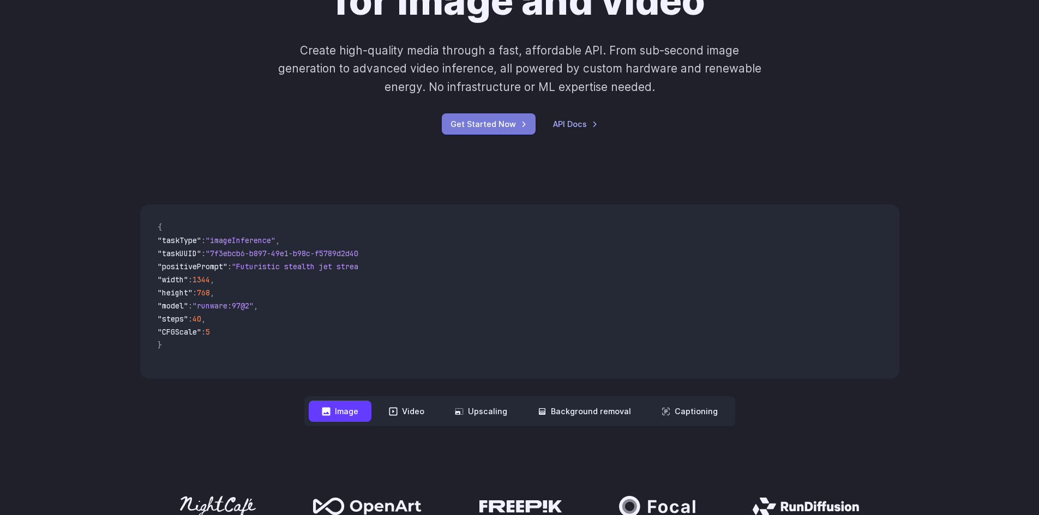
click at [496, 120] on link "Get Started Now" at bounding box center [489, 123] width 94 height 21
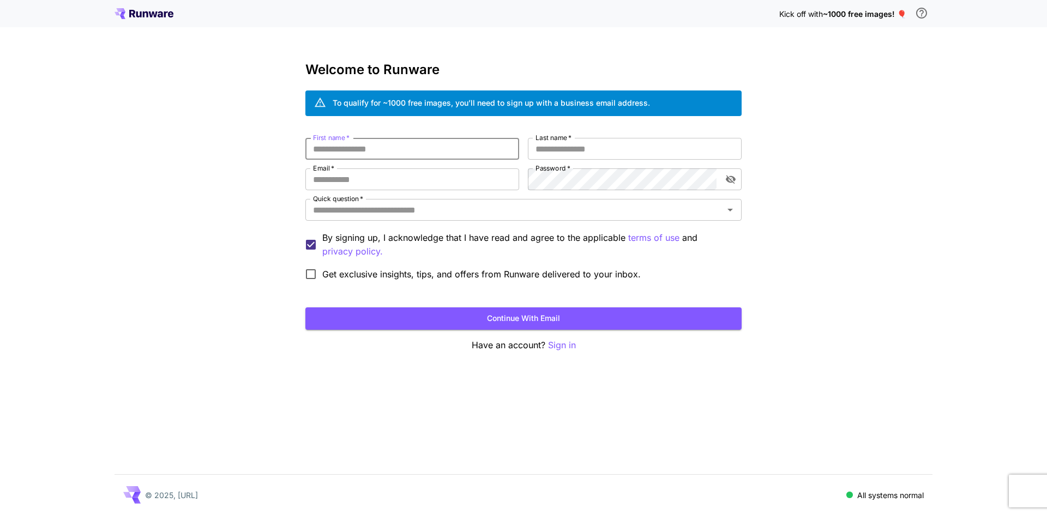
click at [458, 154] on input "First name   *" at bounding box center [412, 149] width 214 height 22
click at [571, 347] on p "Sign in" at bounding box center [562, 346] width 28 height 14
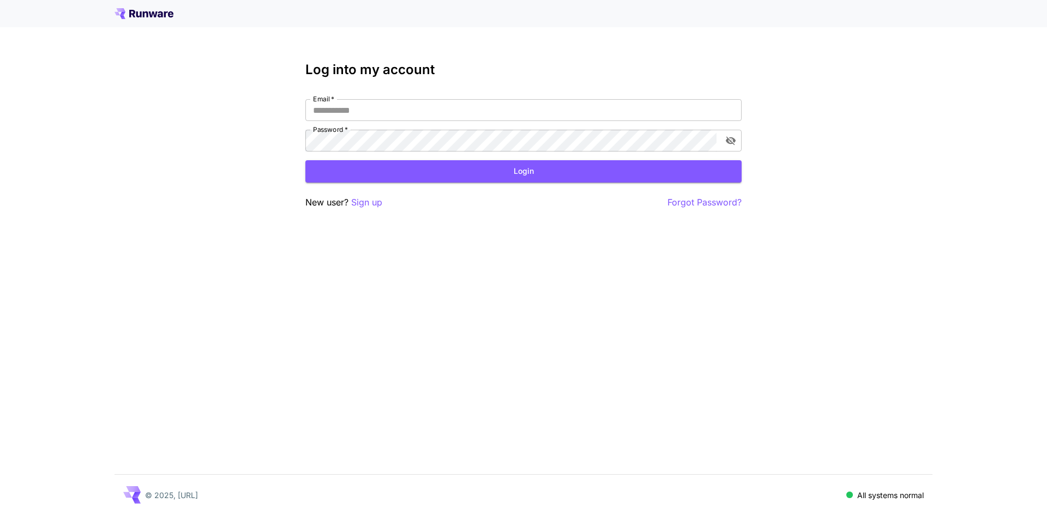
click at [375, 209] on div "Log into my account Email   * Email   * Password   * Password   * Login New use…" at bounding box center [523, 257] width 1047 height 515
click at [376, 206] on div "Log into my account Email   * Email   * Password   * Password   * Login New use…" at bounding box center [523, 257] width 1047 height 515
click at [376, 206] on p "Sign up" at bounding box center [366, 203] width 31 height 14
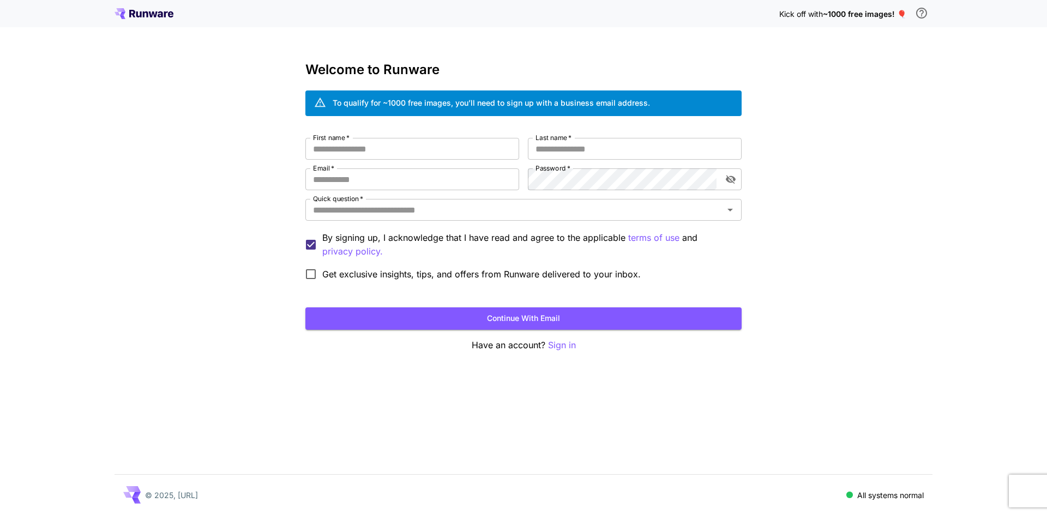
click at [376, 207] on input "Quick question   *" at bounding box center [515, 209] width 412 height 15
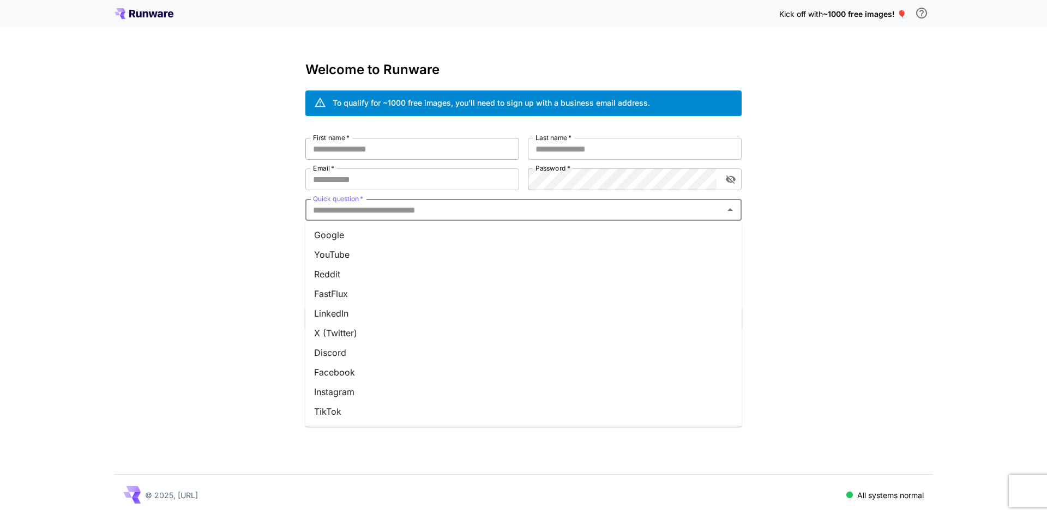
click at [366, 143] on input "First name   *" at bounding box center [412, 149] width 214 height 22
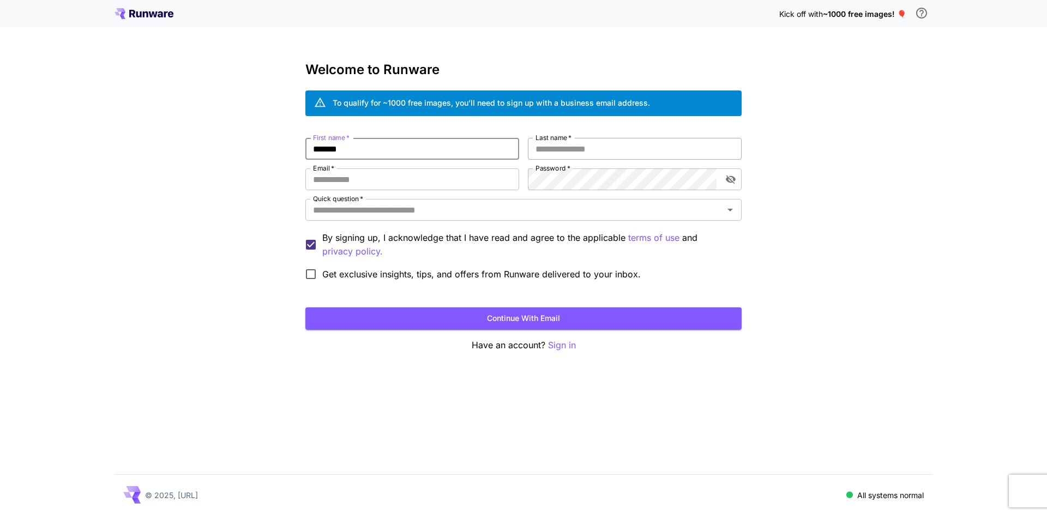
type input "*******"
drag, startPoint x: 644, startPoint y: 142, endPoint x: 645, endPoint y: 147, distance: 5.6
click at [644, 143] on input "Last name   *" at bounding box center [635, 149] width 214 height 22
type input "**********"
drag, startPoint x: 359, startPoint y: 182, endPoint x: 364, endPoint y: 188, distance: 7.7
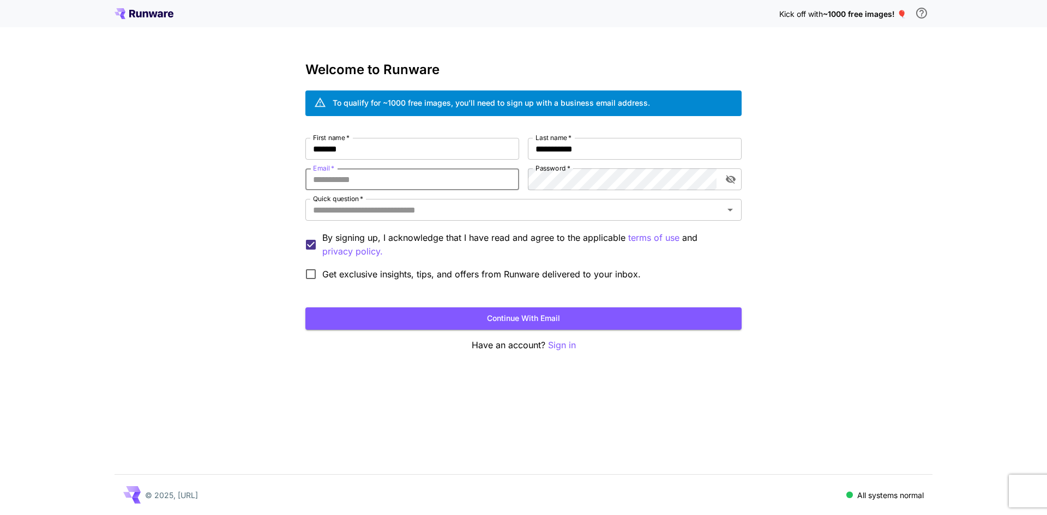
click at [359, 183] on input "Email   *" at bounding box center [412, 179] width 214 height 22
type input "**********"
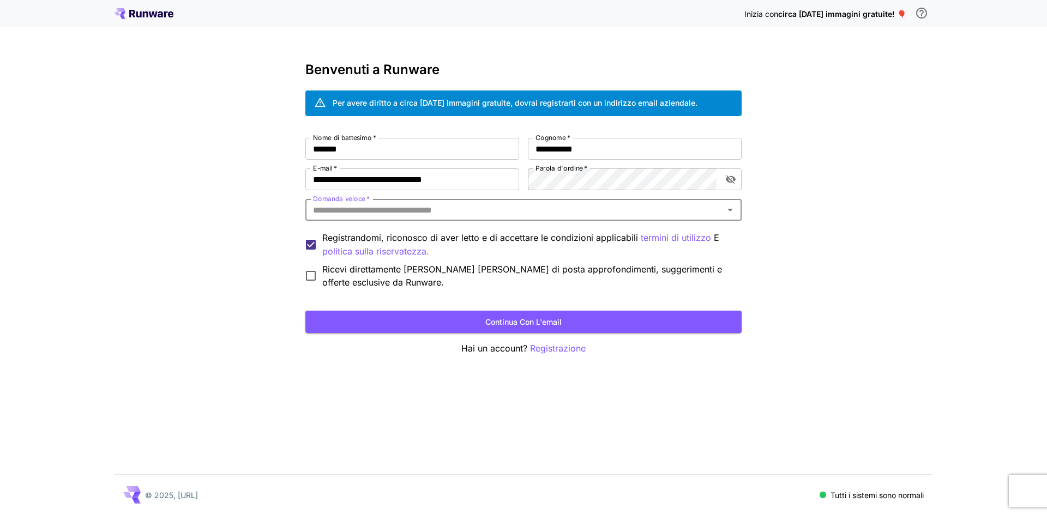
click at [475, 211] on input "Domanda veloce   *" at bounding box center [515, 209] width 412 height 15
click at [506, 201] on div "Domanda veloce   *" at bounding box center [523, 210] width 436 height 22
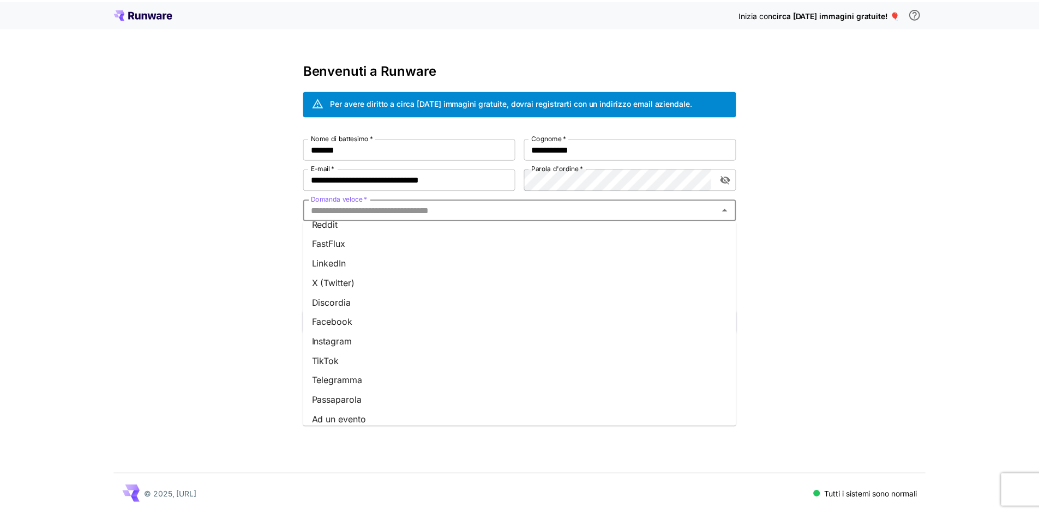
scroll to position [55, 0]
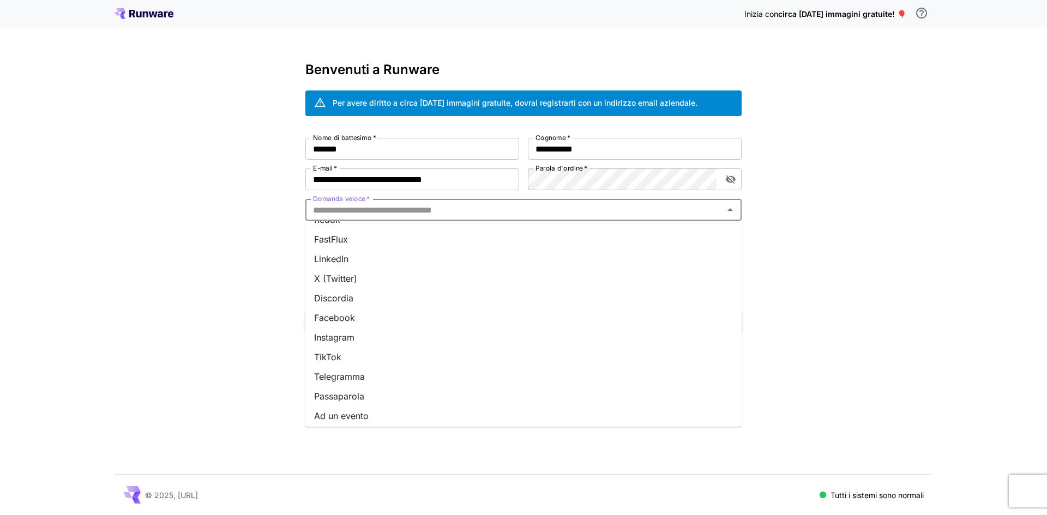
click at [355, 353] on li "TikTok" at bounding box center [523, 357] width 436 height 20
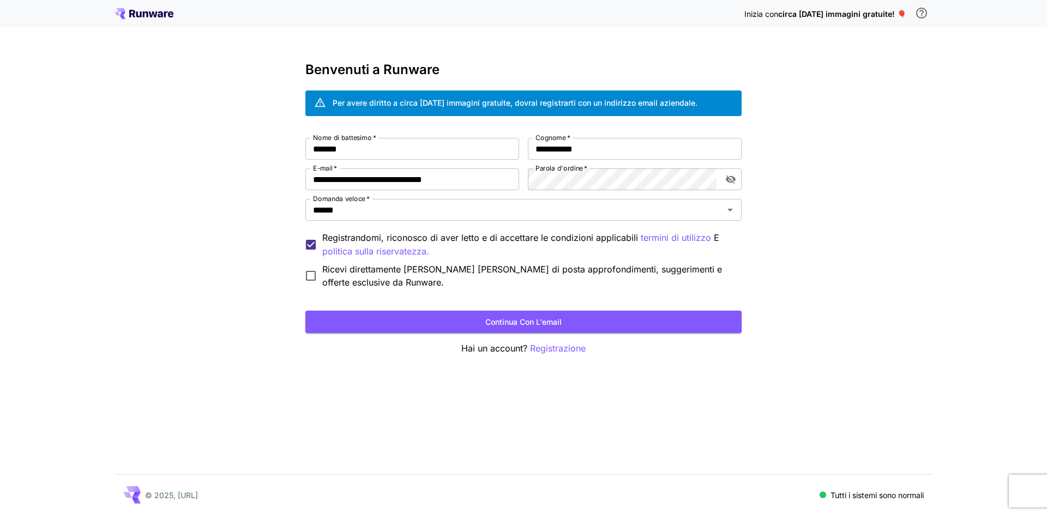
click at [349, 271] on font "Ricevi direttamente [PERSON_NAME] [PERSON_NAME] di posta approfondimenti, sugge…" at bounding box center [522, 276] width 400 height 24
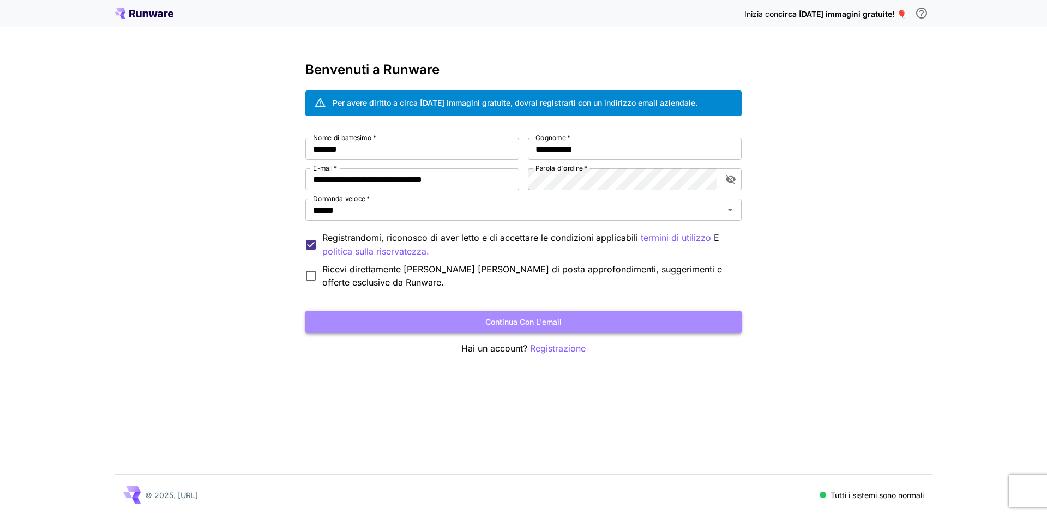
click at [378, 324] on button "Continua con l'email" at bounding box center [523, 322] width 436 height 22
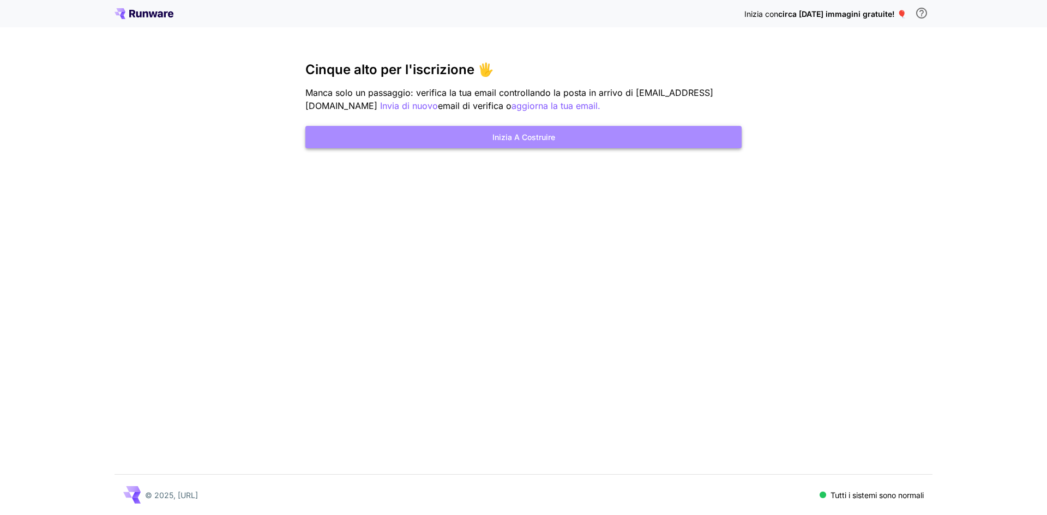
click at [534, 138] on font "Inizia a costruire" at bounding box center [523, 136] width 63 height 9
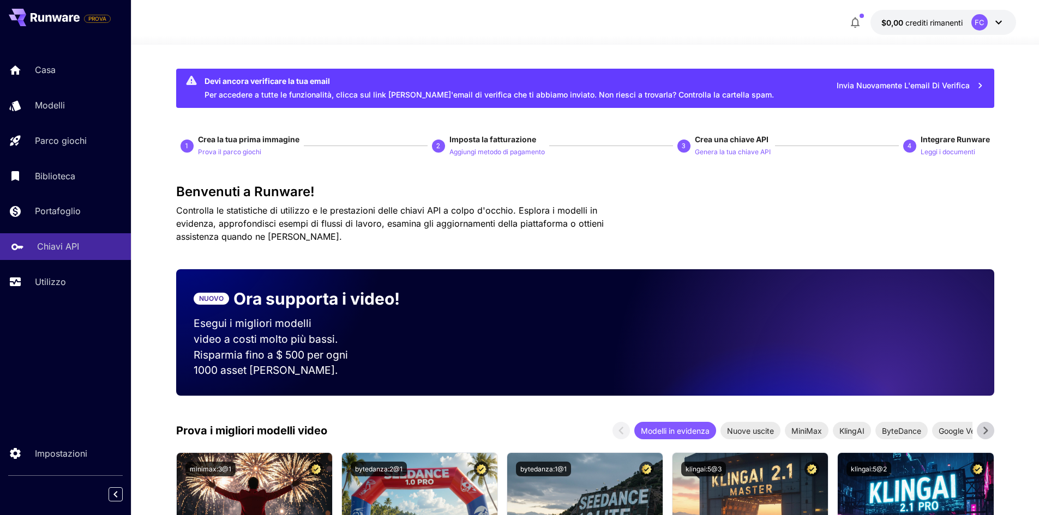
click at [55, 251] on font "Chiavi API" at bounding box center [58, 246] width 42 height 11
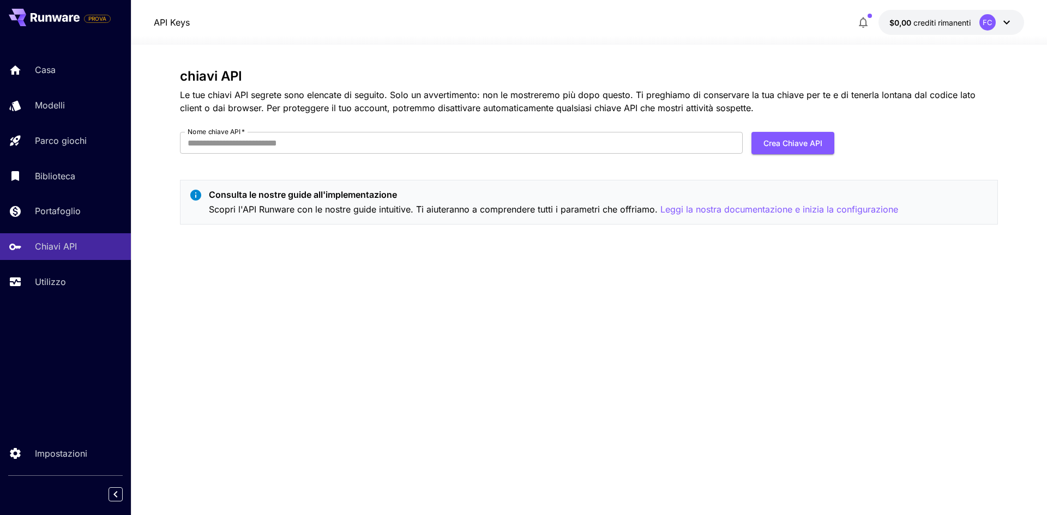
click at [73, 225] on div "Casa Modelli Parco giochi Biblioteca Portafoglio Chiavi API Utilizzo" at bounding box center [65, 176] width 131 height 238
click at [78, 215] on font "Portafoglio" at bounding box center [60, 211] width 46 height 11
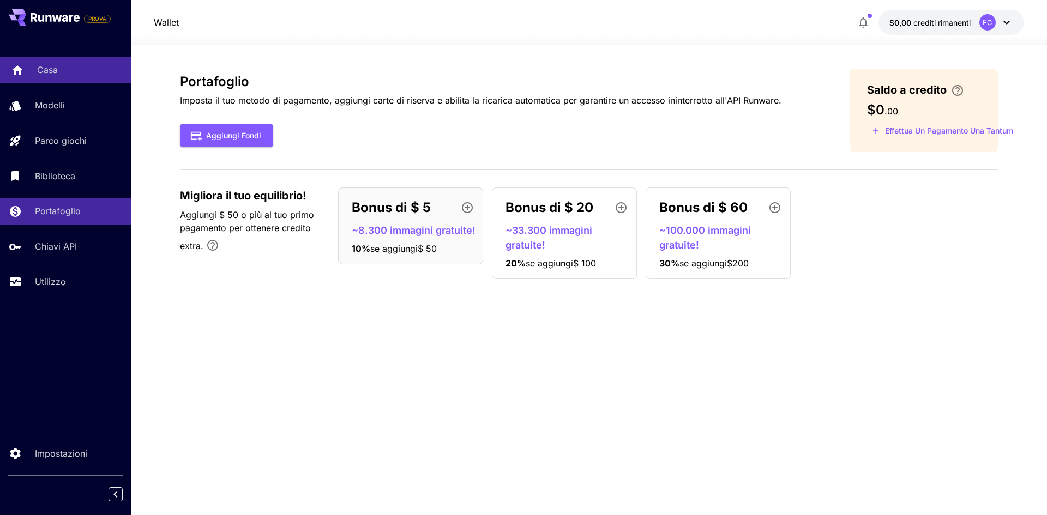
click at [58, 71] on div "Casa" at bounding box center [79, 69] width 85 height 13
